Goal: Browse casually: Explore the website without a specific task or goal

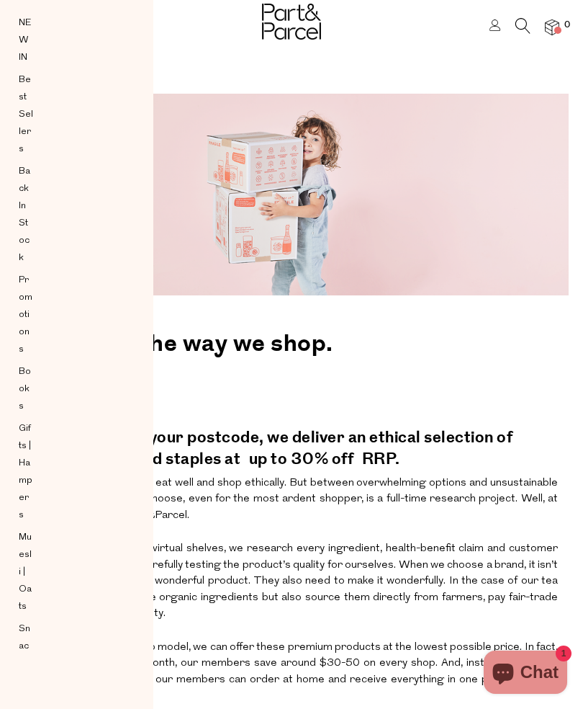
click at [499, 388] on h2 "For good." at bounding box center [291, 389] width 533 height 48
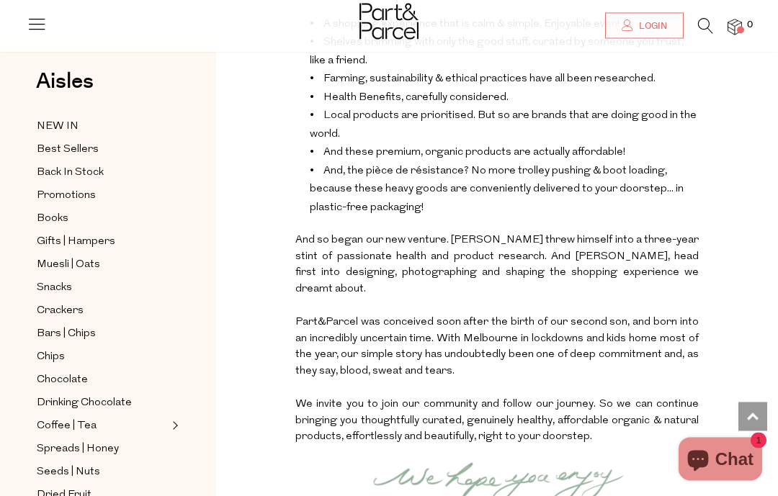
scroll to position [1581, 0]
click at [94, 147] on span "Best Sellers" at bounding box center [68, 149] width 62 height 17
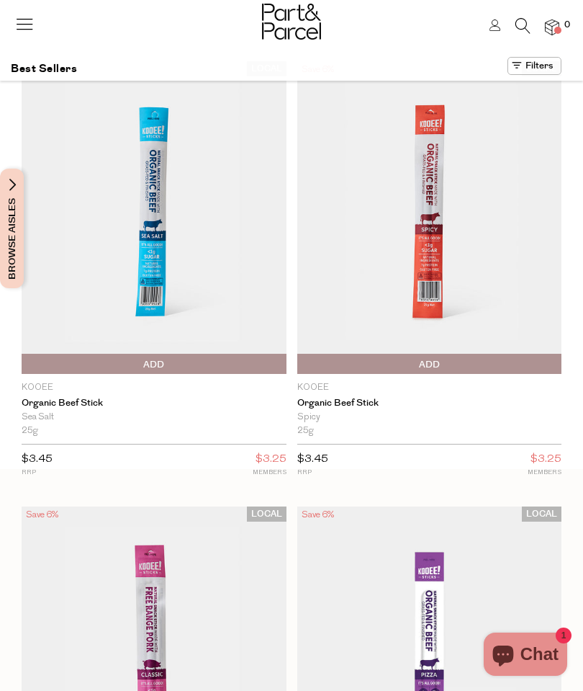
click at [32, 24] on icon at bounding box center [24, 24] width 20 height 20
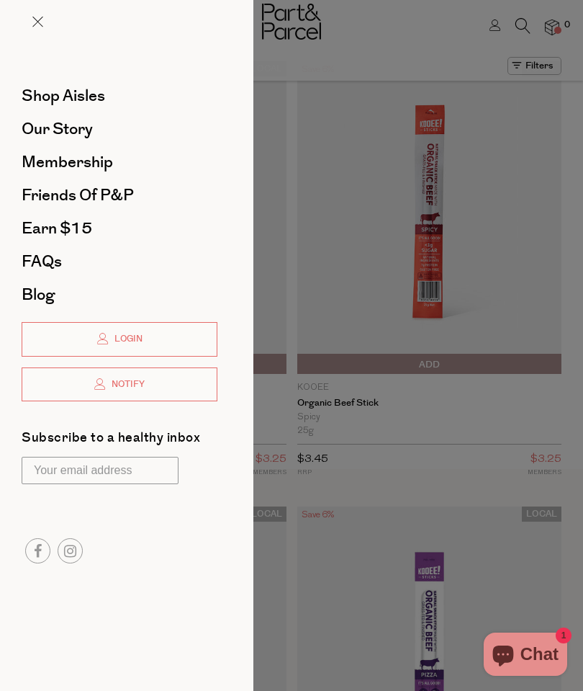
click at [48, 16] on div at bounding box center [126, 33] width 253 height 66
click at [38, 20] on span at bounding box center [37, 22] width 11 height 11
